Goal: Task Accomplishment & Management: Use online tool/utility

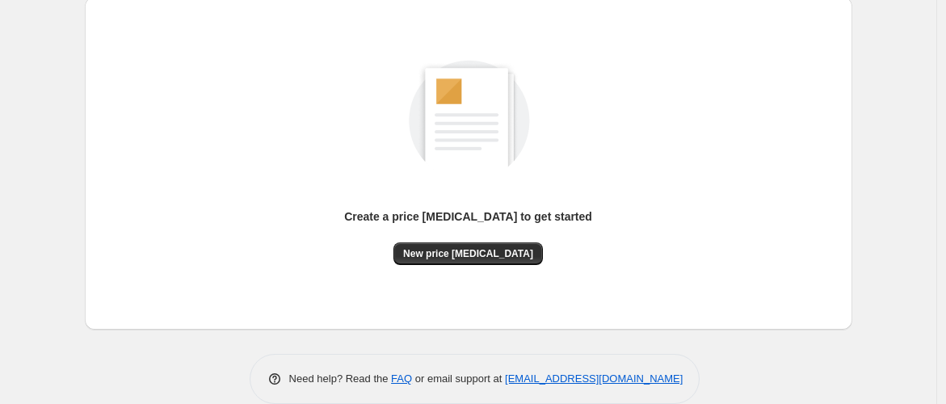
scroll to position [200, 0]
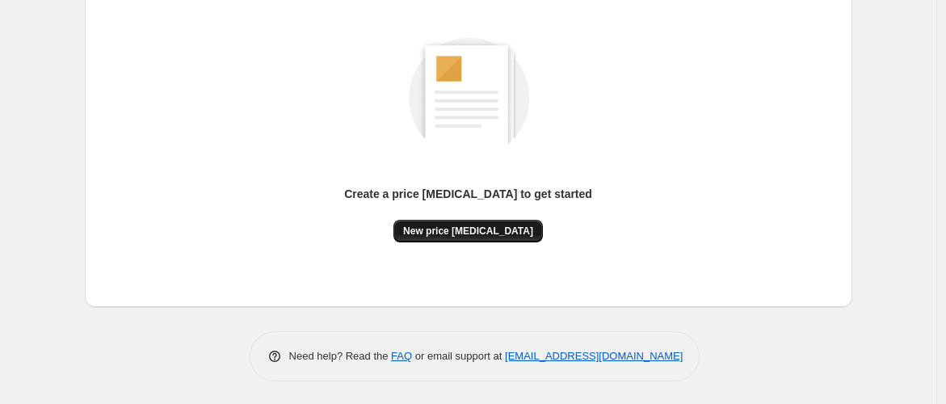
click at [477, 232] on span "New price [MEDICAL_DATA]" at bounding box center [468, 231] width 130 height 13
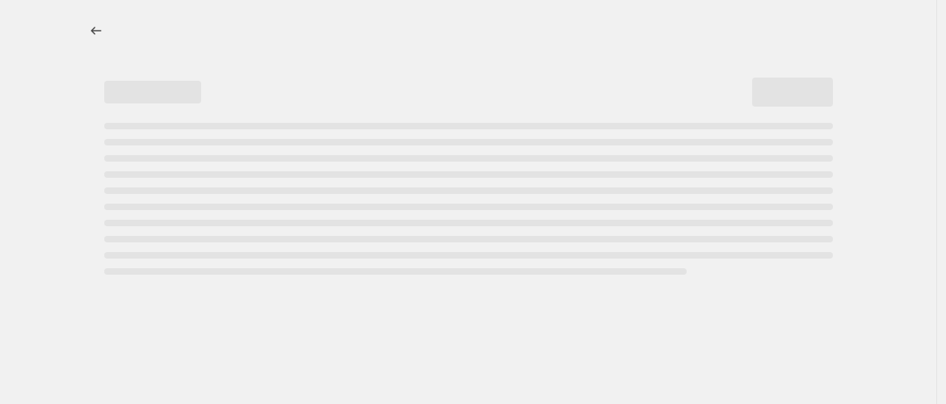
select select "percentage"
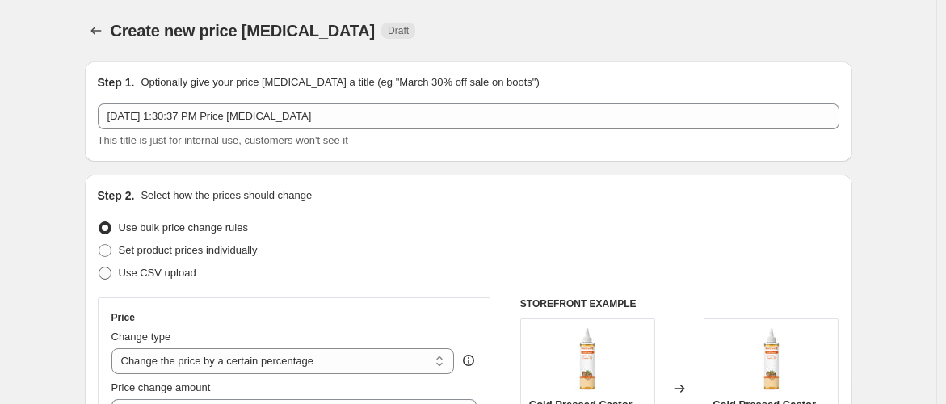
click at [106, 273] on span at bounding box center [105, 273] width 13 height 13
click at [99, 267] on input "Use CSV upload" at bounding box center [99, 267] width 1 height 1
radio input "true"
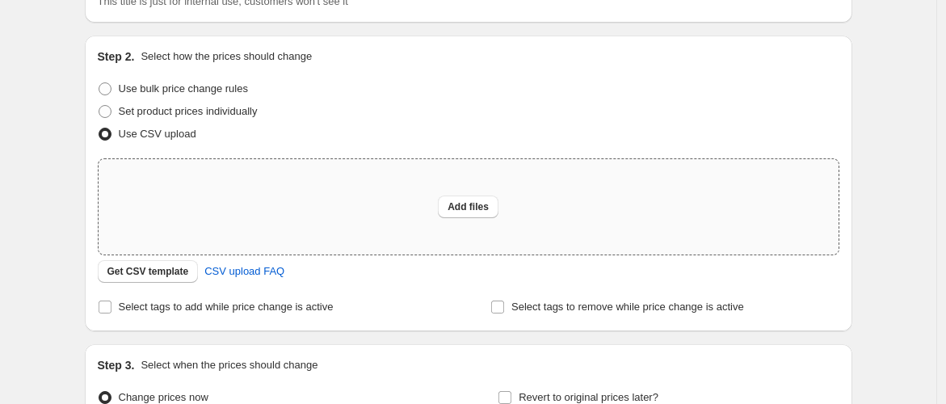
scroll to position [149, 0]
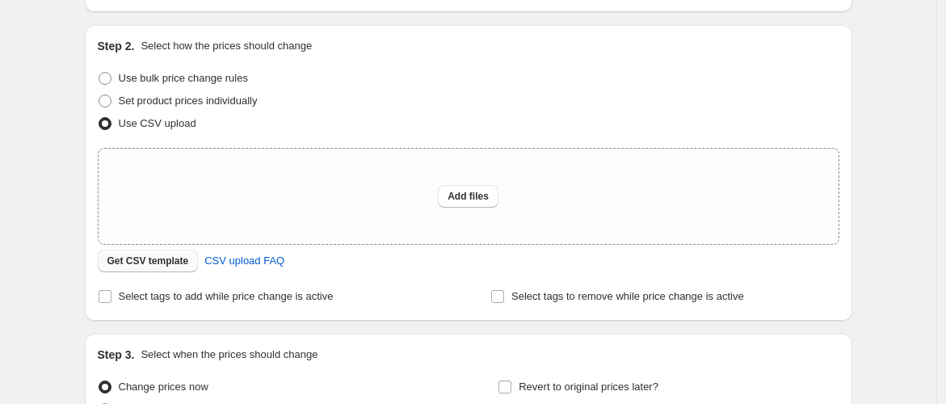
click at [162, 263] on span "Get CSV template" at bounding box center [148, 261] width 82 height 13
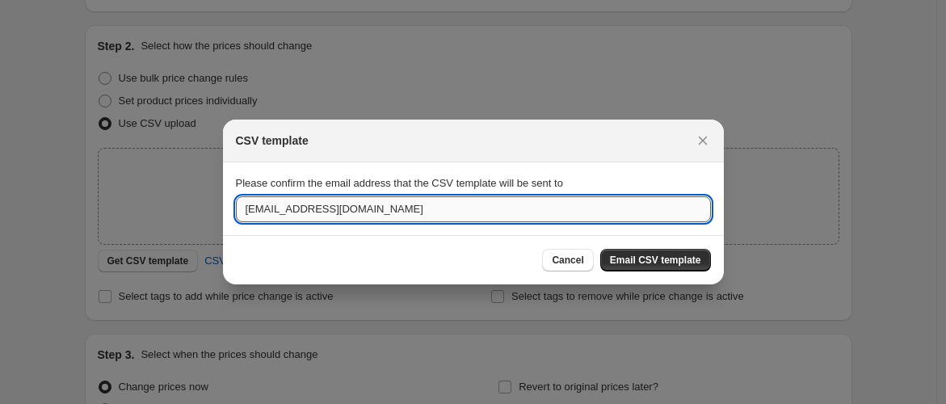
drag, startPoint x: 388, startPoint y: 215, endPoint x: 242, endPoint y: 213, distance: 145.5
click at [242, 213] on input "[EMAIL_ADDRESS][DOMAIN_NAME]" at bounding box center [473, 209] width 475 height 26
type input "[PERSON_NAME][EMAIL_ADDRESS][DOMAIN_NAME]"
click at [639, 253] on button "Email CSV template" at bounding box center [655, 260] width 111 height 23
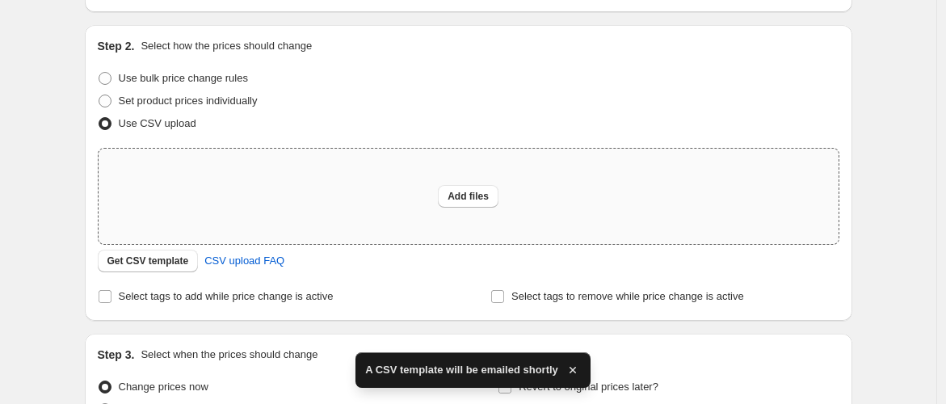
scroll to position [299, 0]
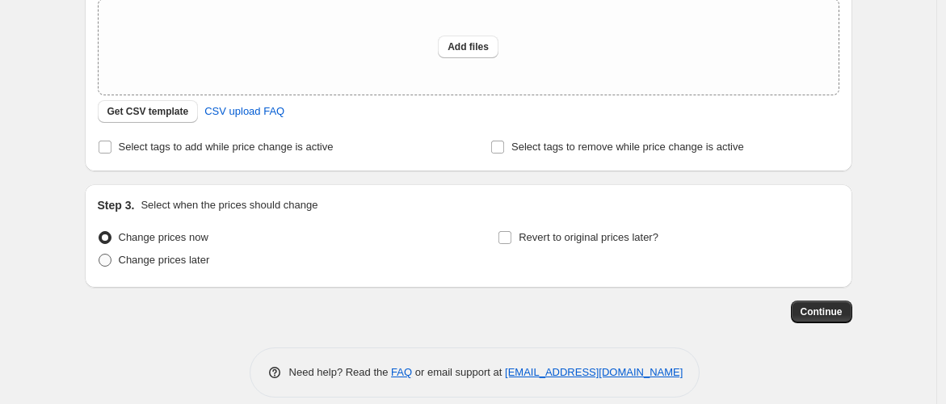
click at [111, 255] on span at bounding box center [105, 260] width 13 height 13
click at [99, 255] on input "Change prices later" at bounding box center [99, 254] width 1 height 1
radio input "true"
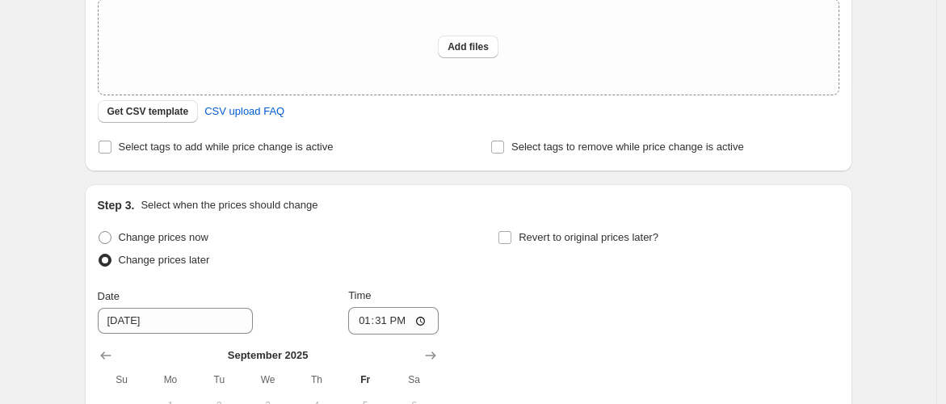
scroll to position [448, 0]
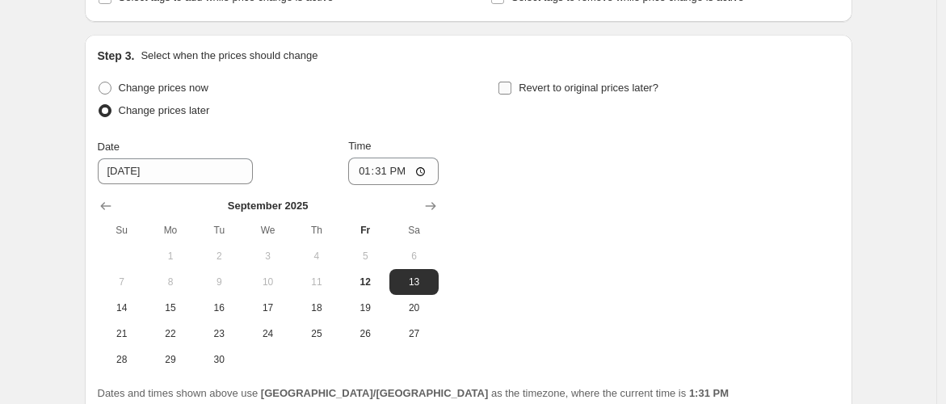
click at [511, 89] on input "Revert to original prices later?" at bounding box center [505, 88] width 13 height 13
checkbox input "true"
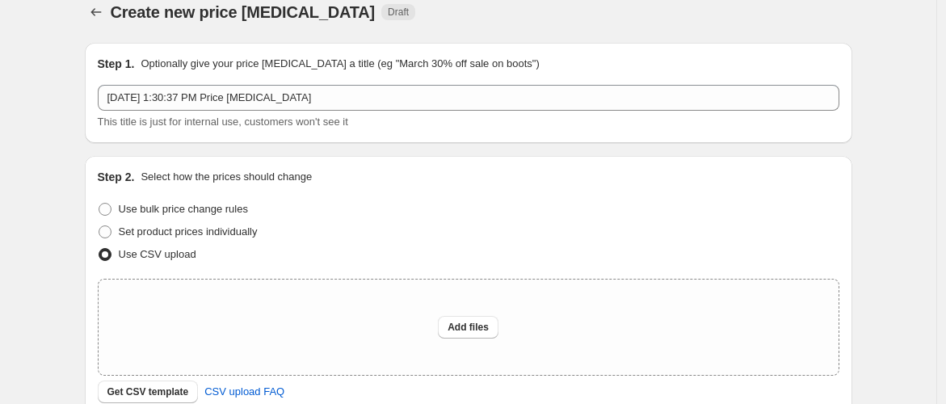
scroll to position [0, 0]
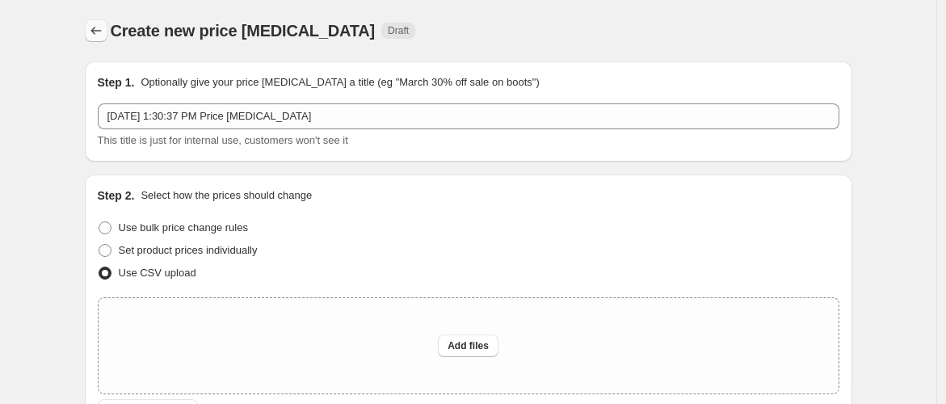
click at [100, 32] on icon "Price change jobs" at bounding box center [96, 31] width 16 height 16
